Goal: Task Accomplishment & Management: Manage account settings

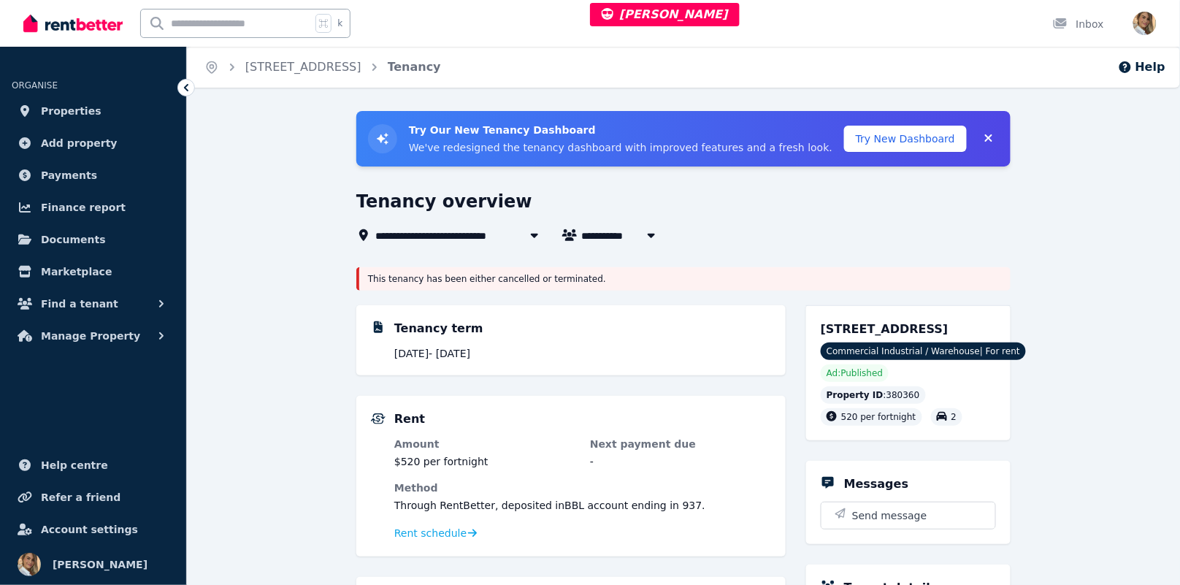
click at [475, 234] on span "[STREET_ADDRESS]" at bounding box center [439, 235] width 128 height 18
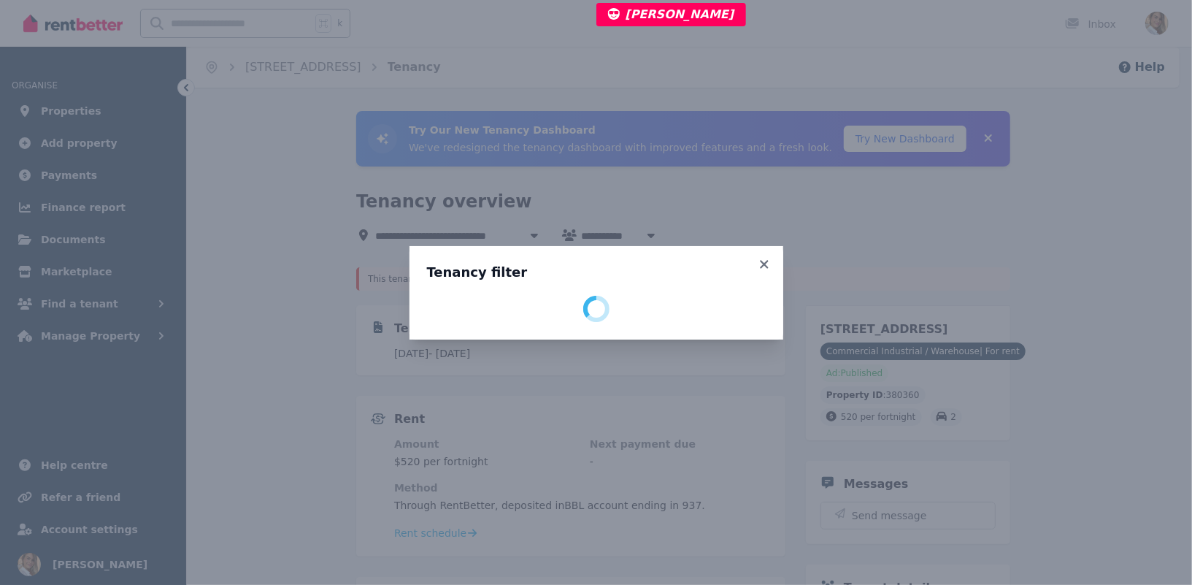
select select "**********"
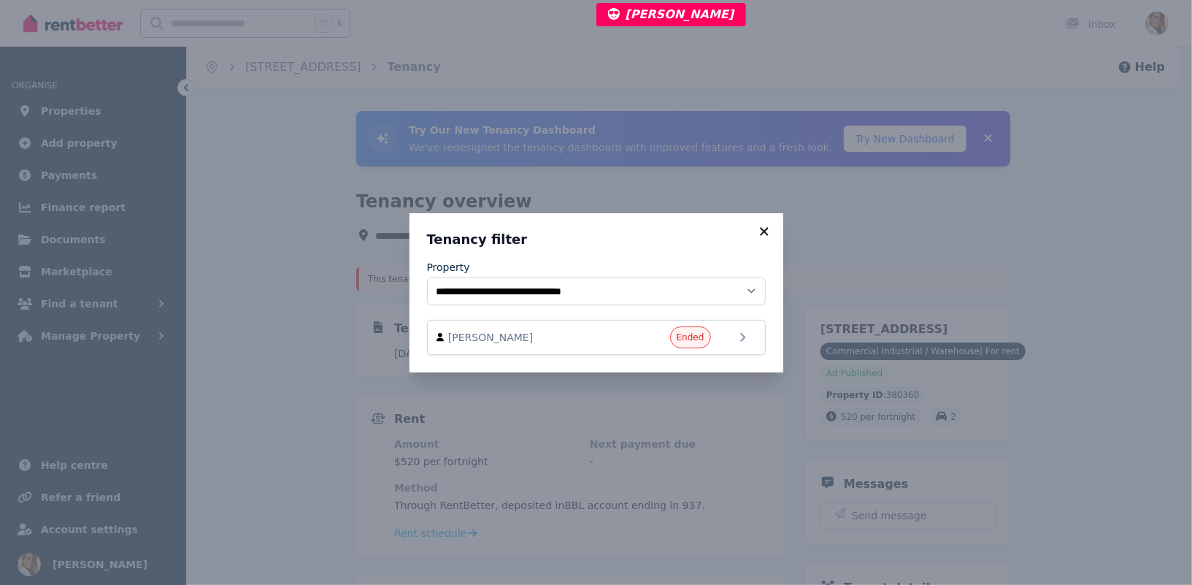
click at [766, 228] on icon at bounding box center [764, 231] width 15 height 13
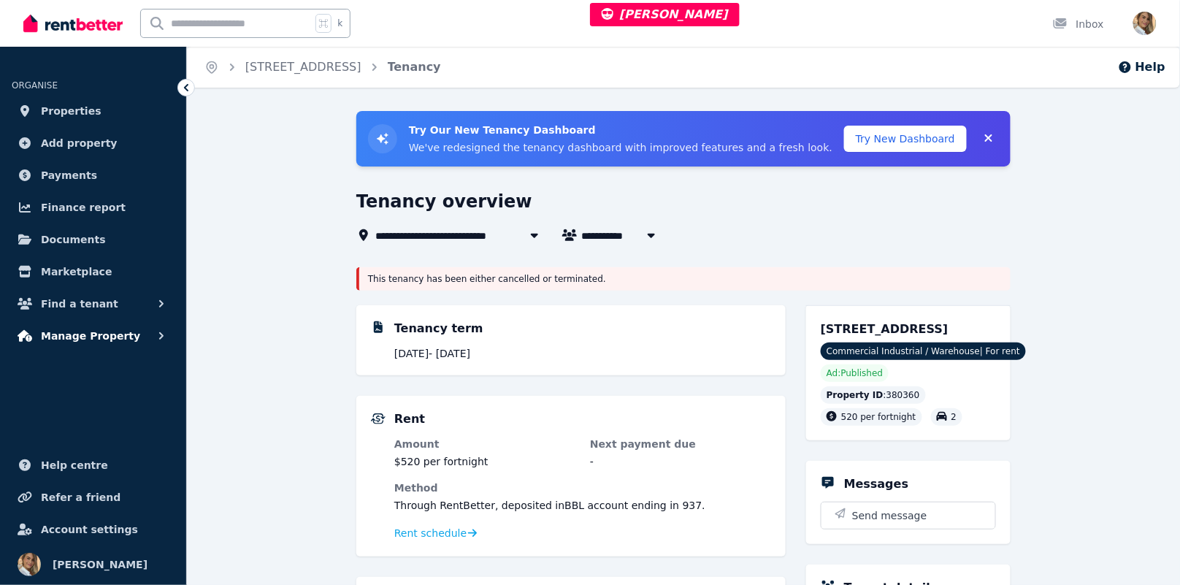
click at [101, 335] on span "Manage Property" at bounding box center [90, 336] width 99 height 18
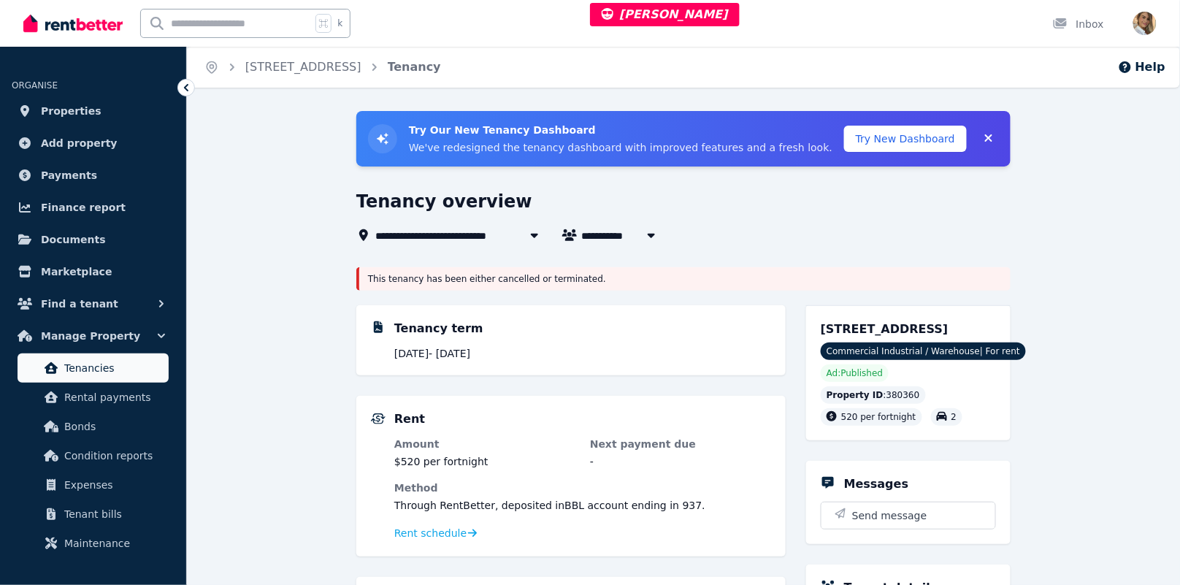
click at [108, 377] on link "Tenancies" at bounding box center [93, 367] width 151 height 29
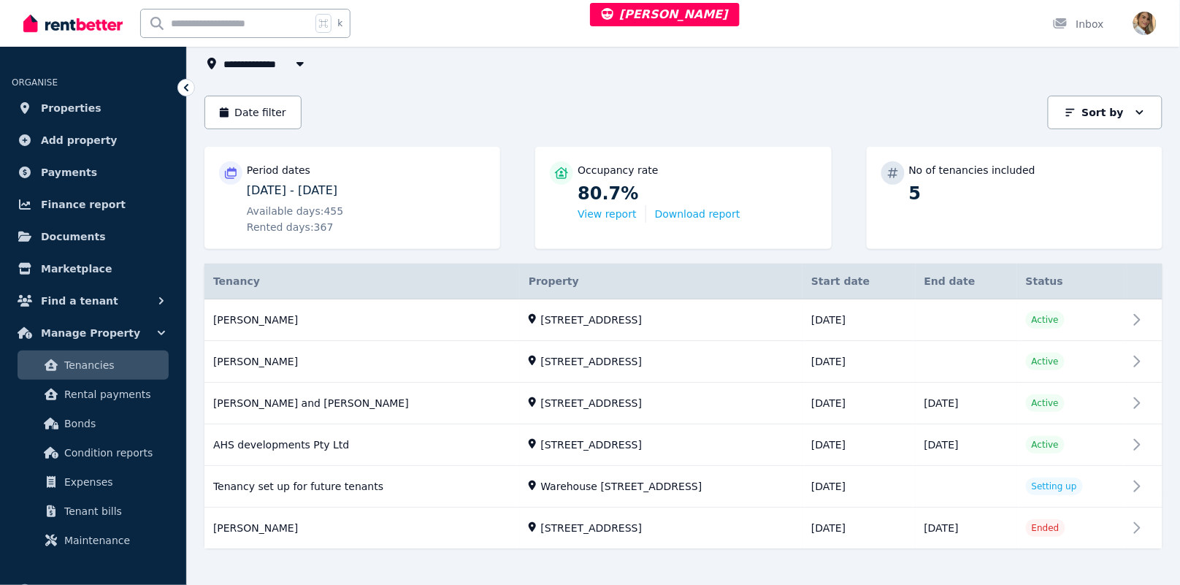
scroll to position [106, 0]
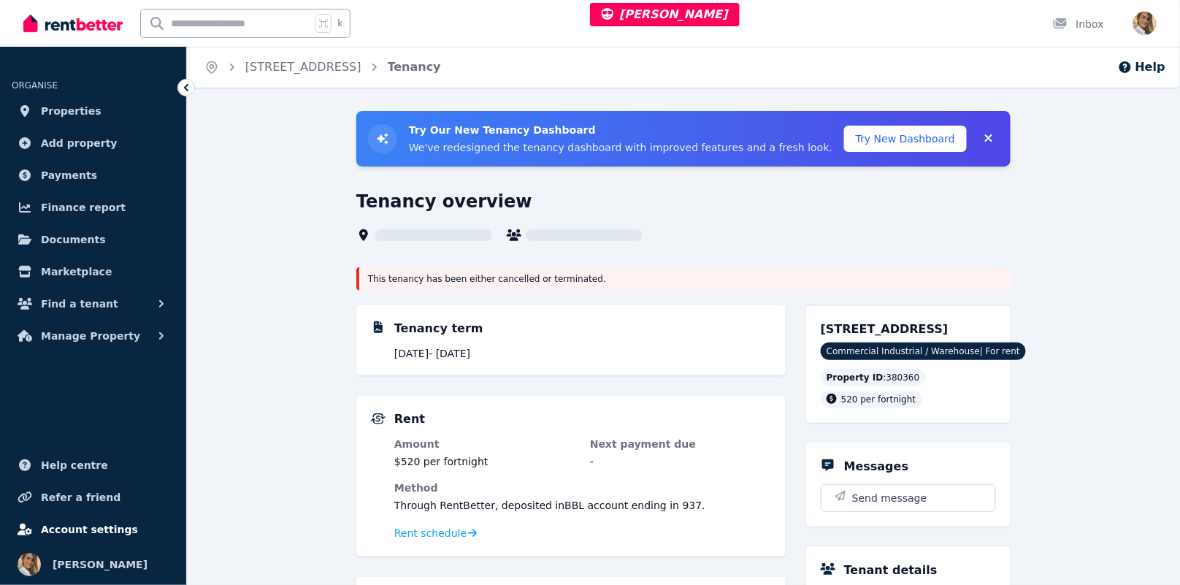
click at [86, 529] on span "Account settings" at bounding box center [89, 530] width 97 height 18
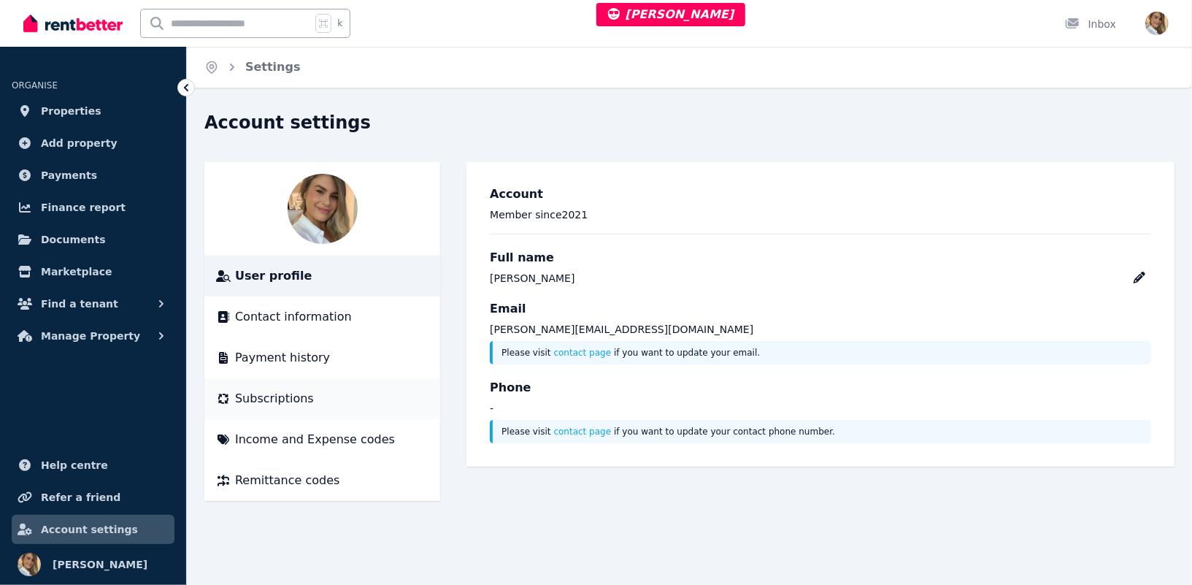
click at [268, 388] on li "Subscriptions" at bounding box center [322, 398] width 236 height 41
click at [268, 396] on span "Subscriptions" at bounding box center [274, 399] width 79 height 18
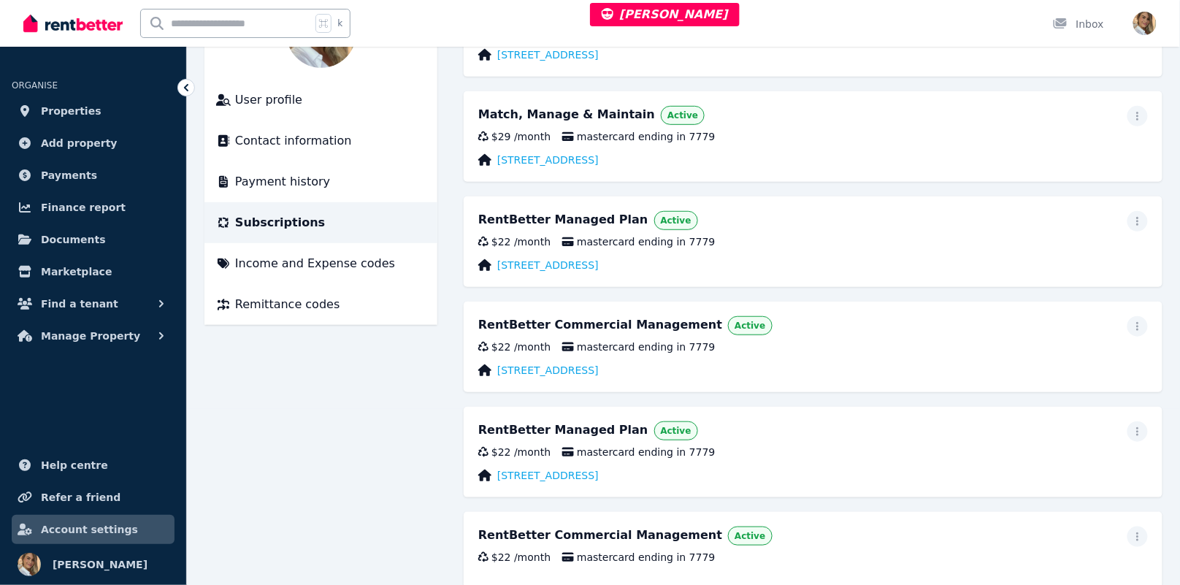
scroll to position [219, 0]
